Goal: Find specific page/section: Find specific page/section

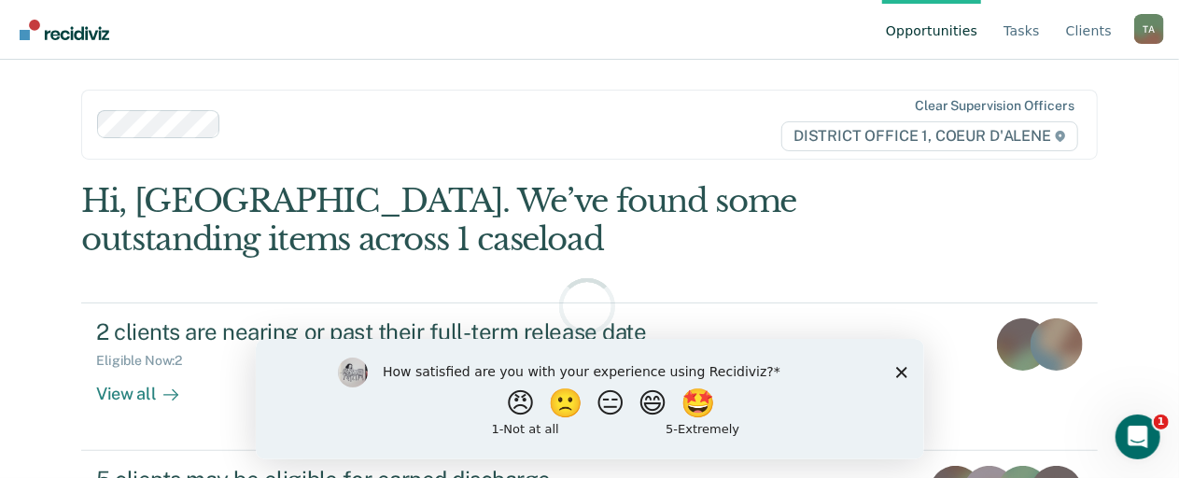
click at [900, 364] on div "How satisfied are you with your experience using Recidiviz? 😠 🙁 😑 😄 🤩 1 - Not a…" at bounding box center [589, 398] width 668 height 120
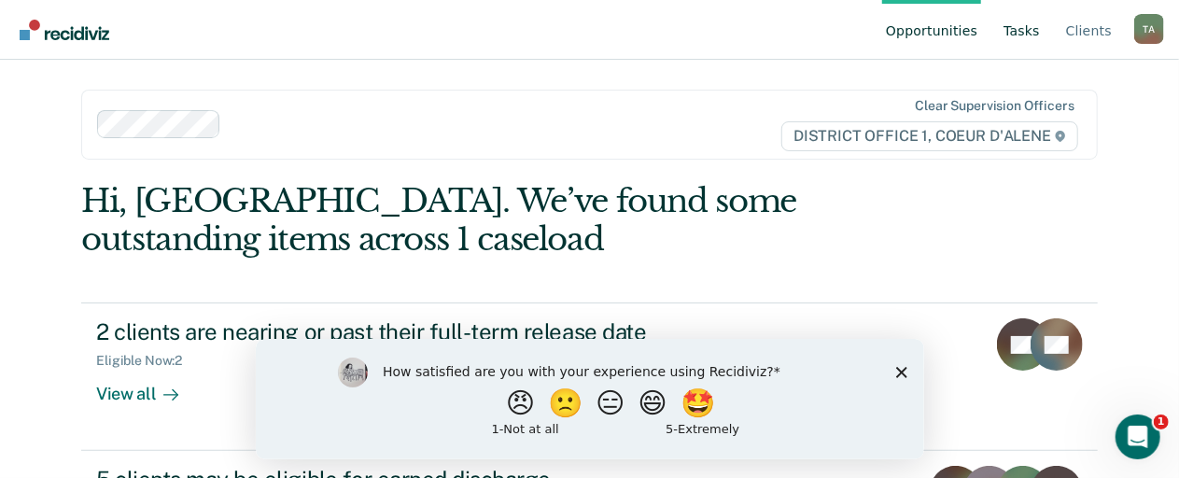
click at [1034, 28] on link "Tasks" at bounding box center [1022, 30] width 44 height 60
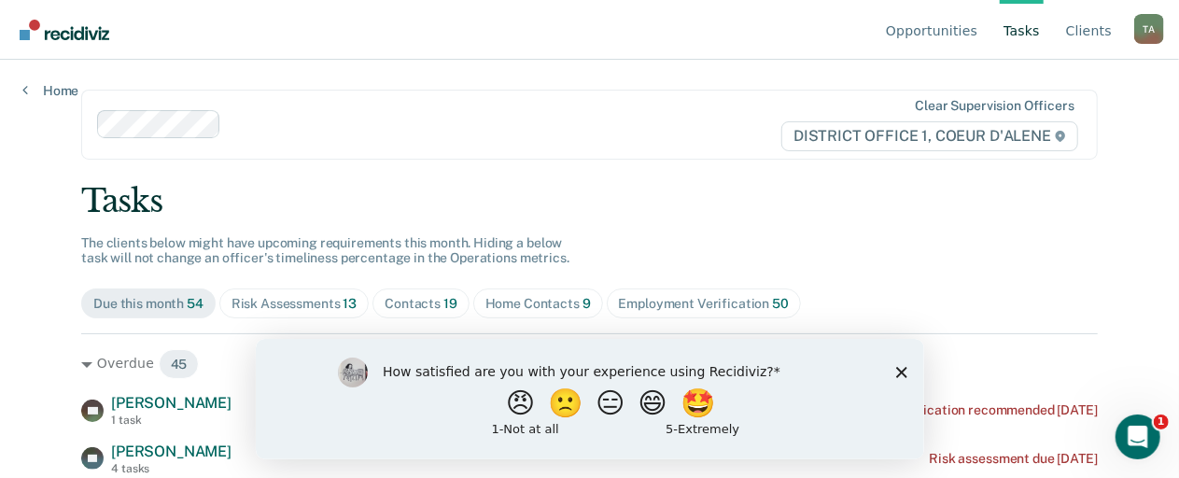
click at [277, 315] on span "Risk Assessments 13" at bounding box center [293, 303] width 149 height 30
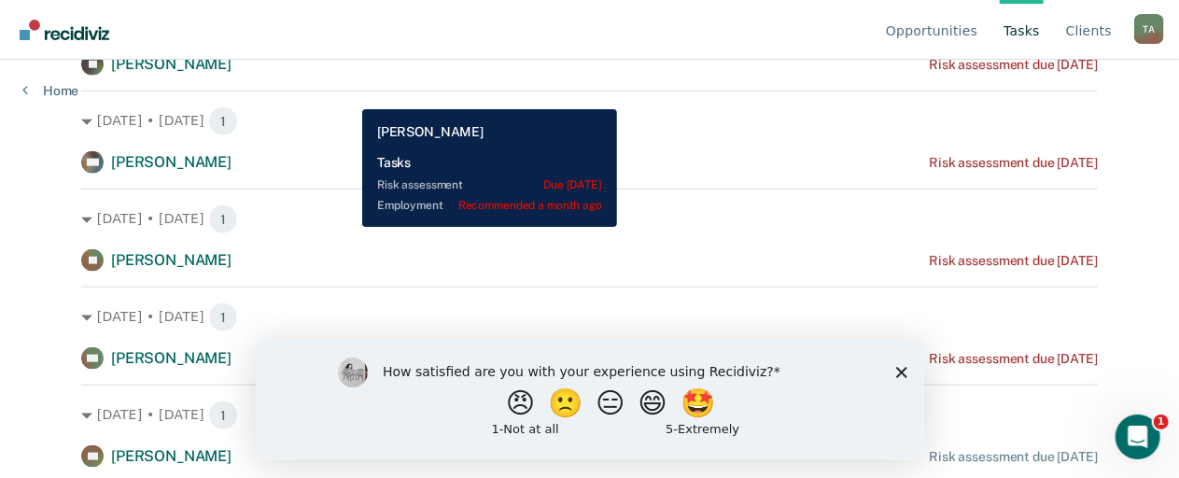
scroll to position [1114, 0]
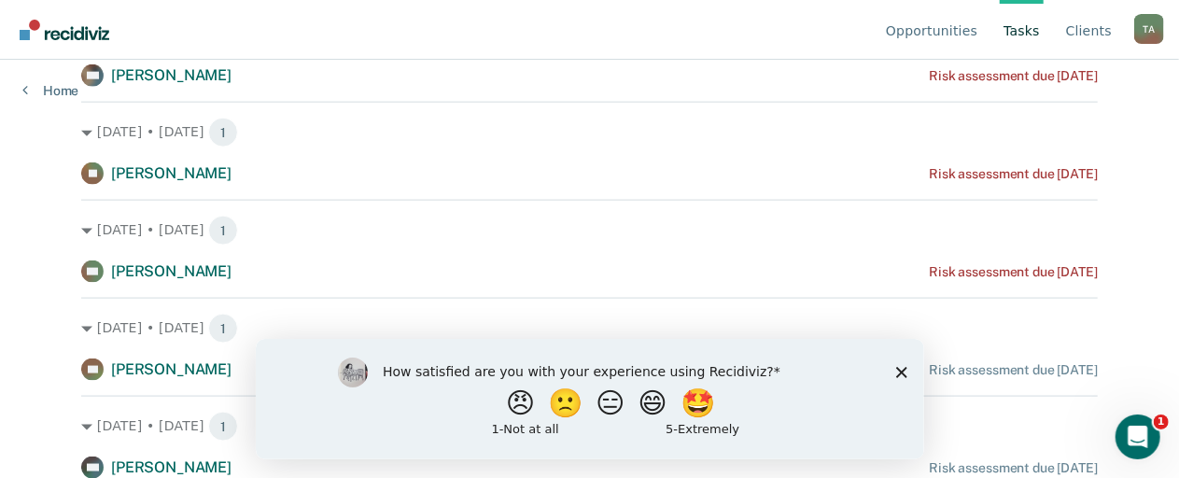
click at [893, 370] on div "How satisfied are you with your experience using Recidiviz? 😠 🙁 😑 😄 🤩 1 - Not a…" at bounding box center [589, 398] width 668 height 120
click at [902, 370] on polygon "Close survey" at bounding box center [900, 371] width 11 height 11
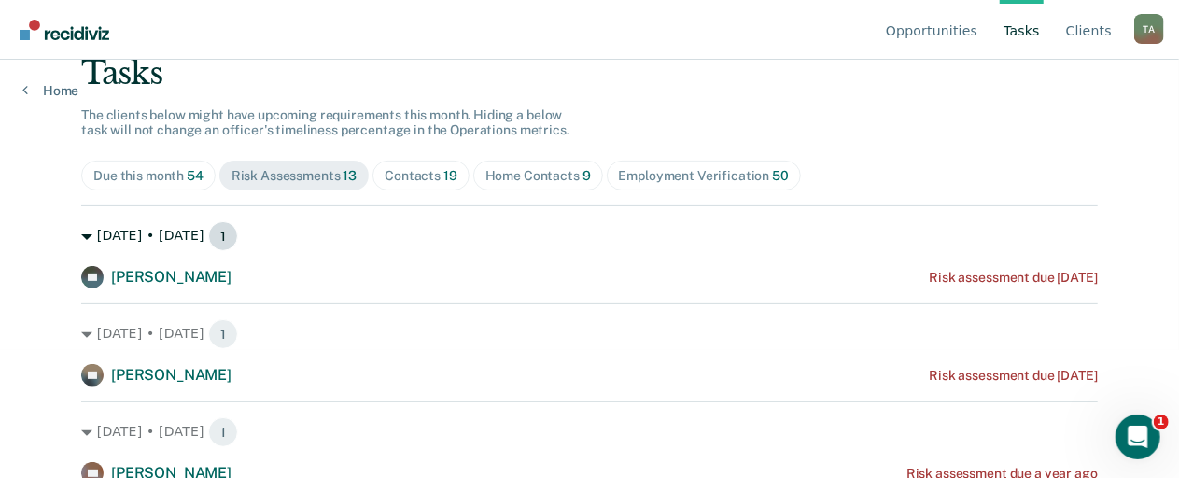
scroll to position [187, 0]
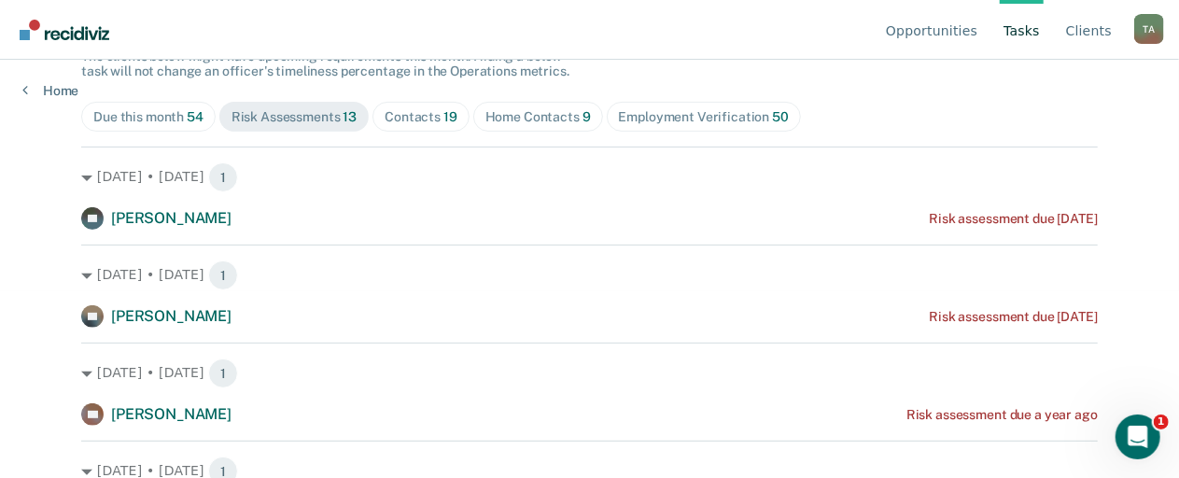
click at [543, 130] on span "Home Contacts 9" at bounding box center [538, 117] width 130 height 30
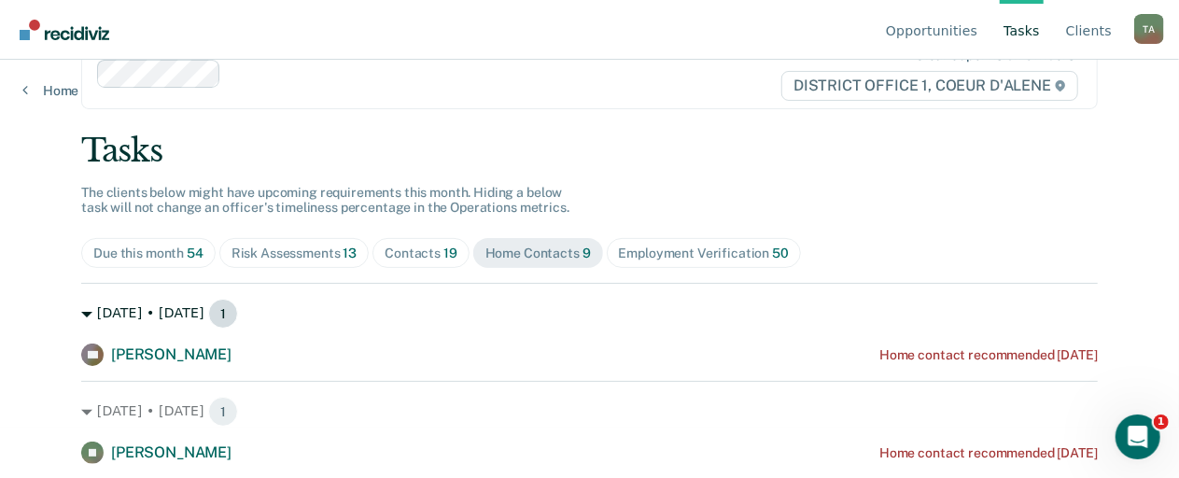
scroll to position [0, 0]
